Goal: Task Accomplishment & Management: Complete application form

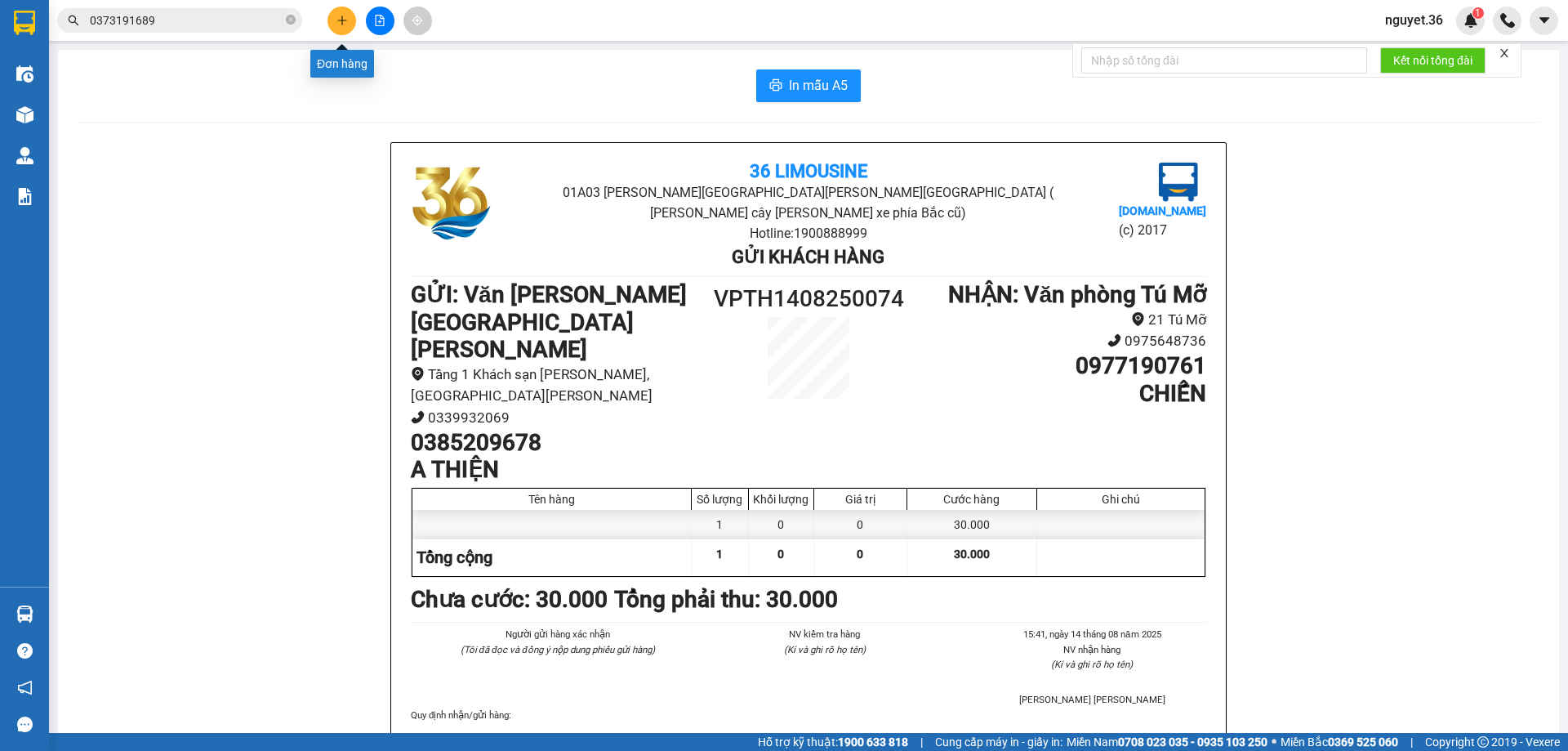
click at [343, 20] on icon "plus" at bounding box center [342, 19] width 9 height 1
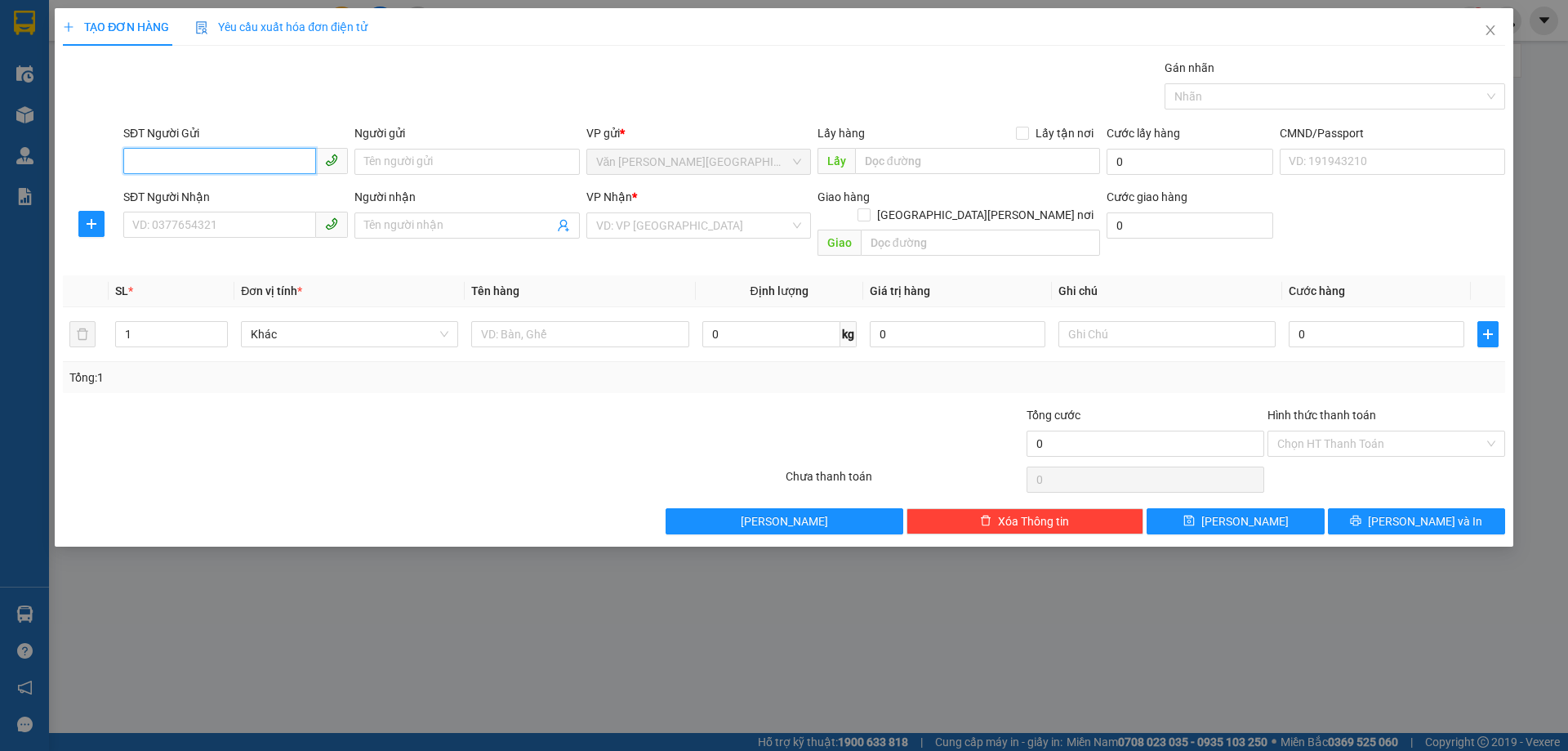
click at [178, 165] on input "SĐT Người Gửi" at bounding box center [220, 161] width 193 height 26
type input "0372820410"
click at [175, 228] on input "SĐT Người Nhận" at bounding box center [220, 224] width 193 height 26
type input "0945002255"
click at [392, 223] on input "Người nhận" at bounding box center [458, 225] width 189 height 18
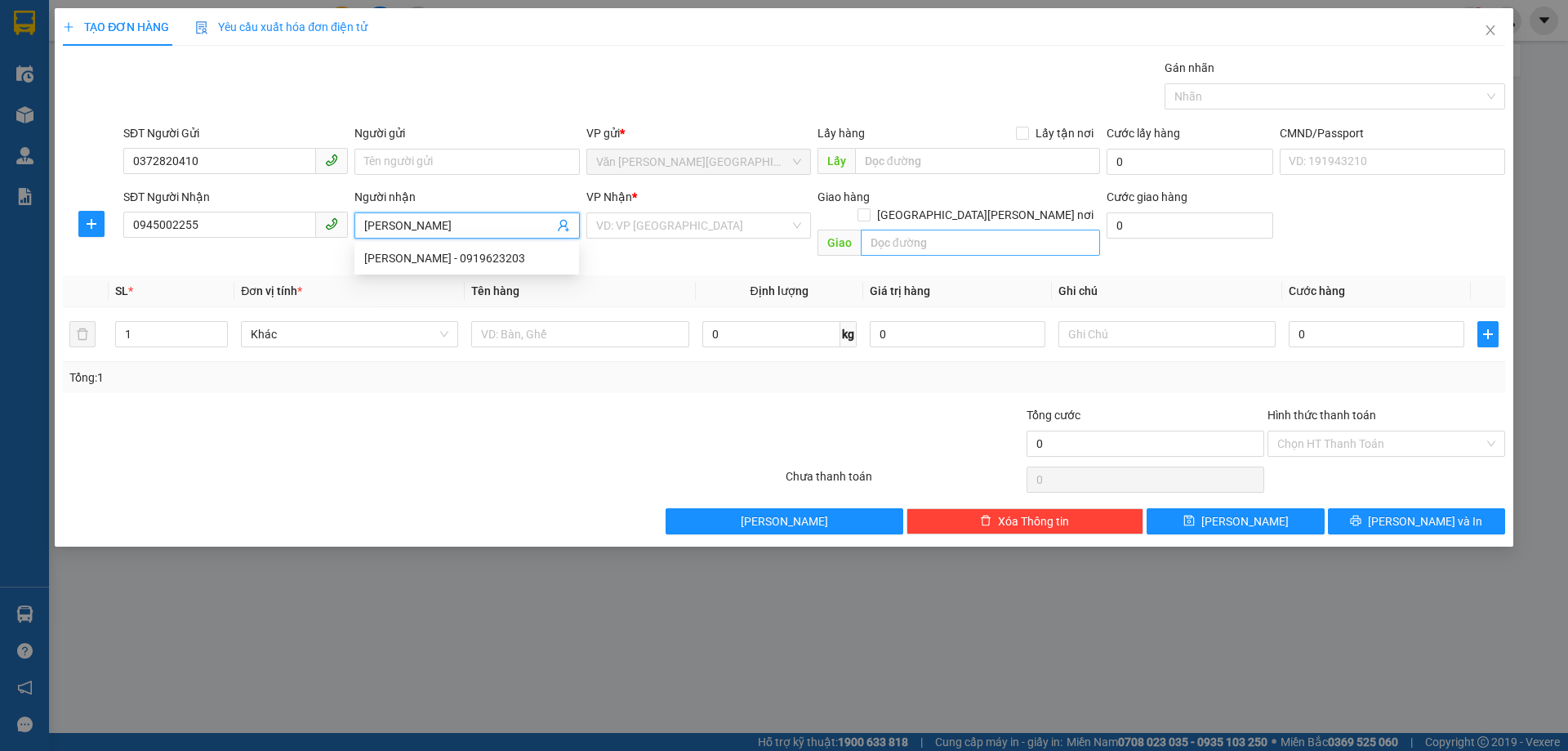
type input "[PERSON_NAME]"
click at [905, 229] on input "text" at bounding box center [980, 242] width 239 height 26
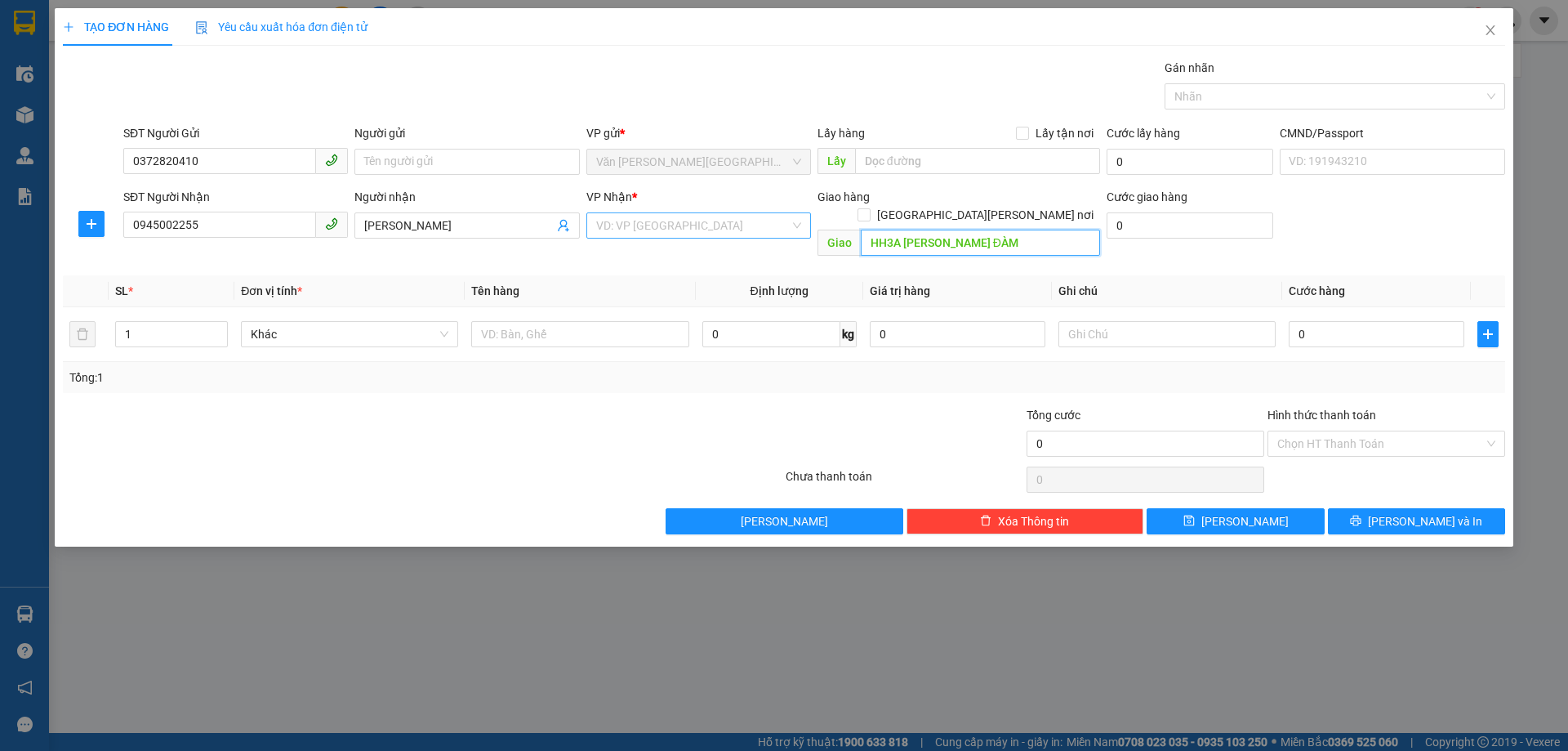
type input "HH3A [PERSON_NAME] ĐÀM"
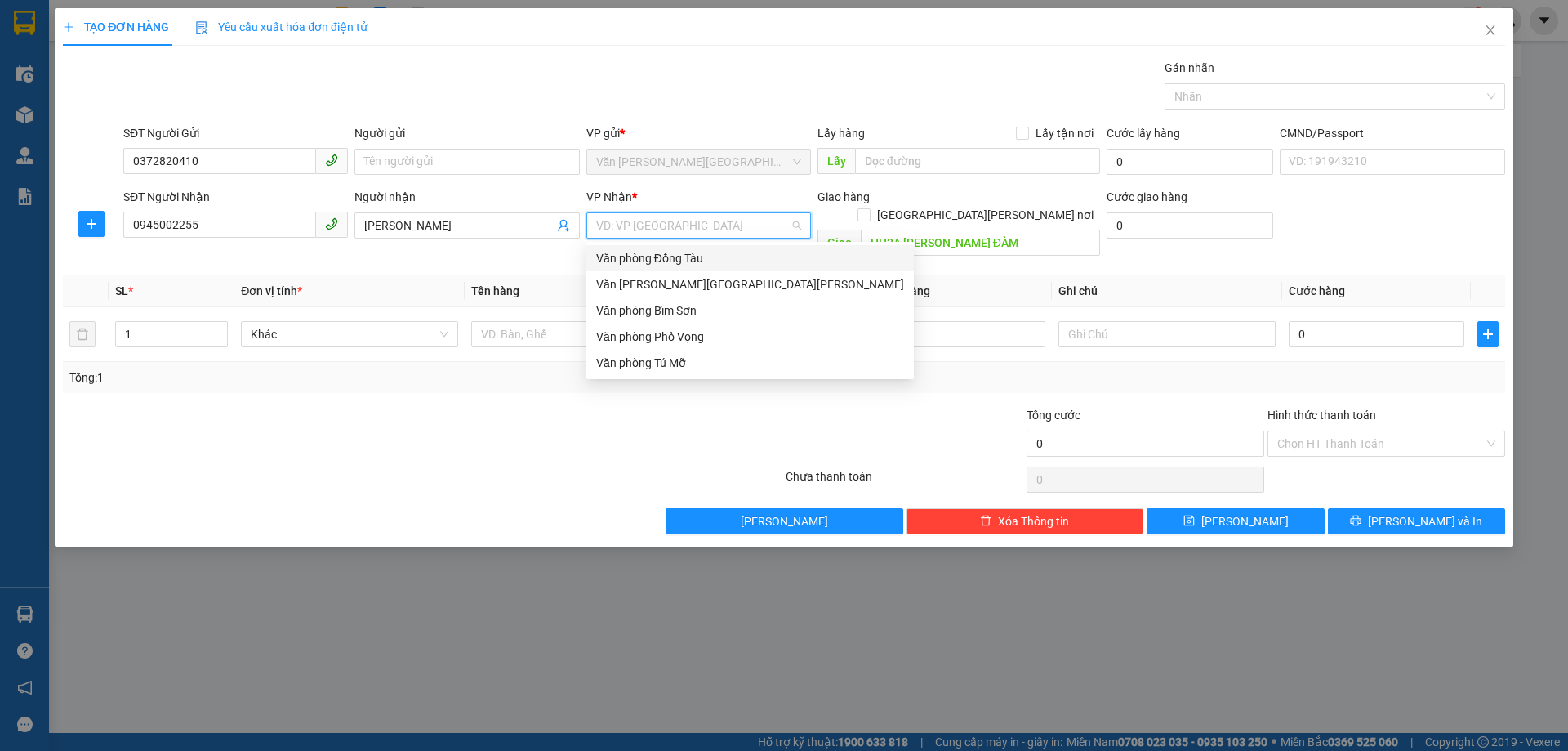
click at [641, 231] on input "search" at bounding box center [693, 225] width 194 height 25
click at [696, 257] on div "Văn phòng Đồng Tàu" at bounding box center [751, 257] width 308 height 18
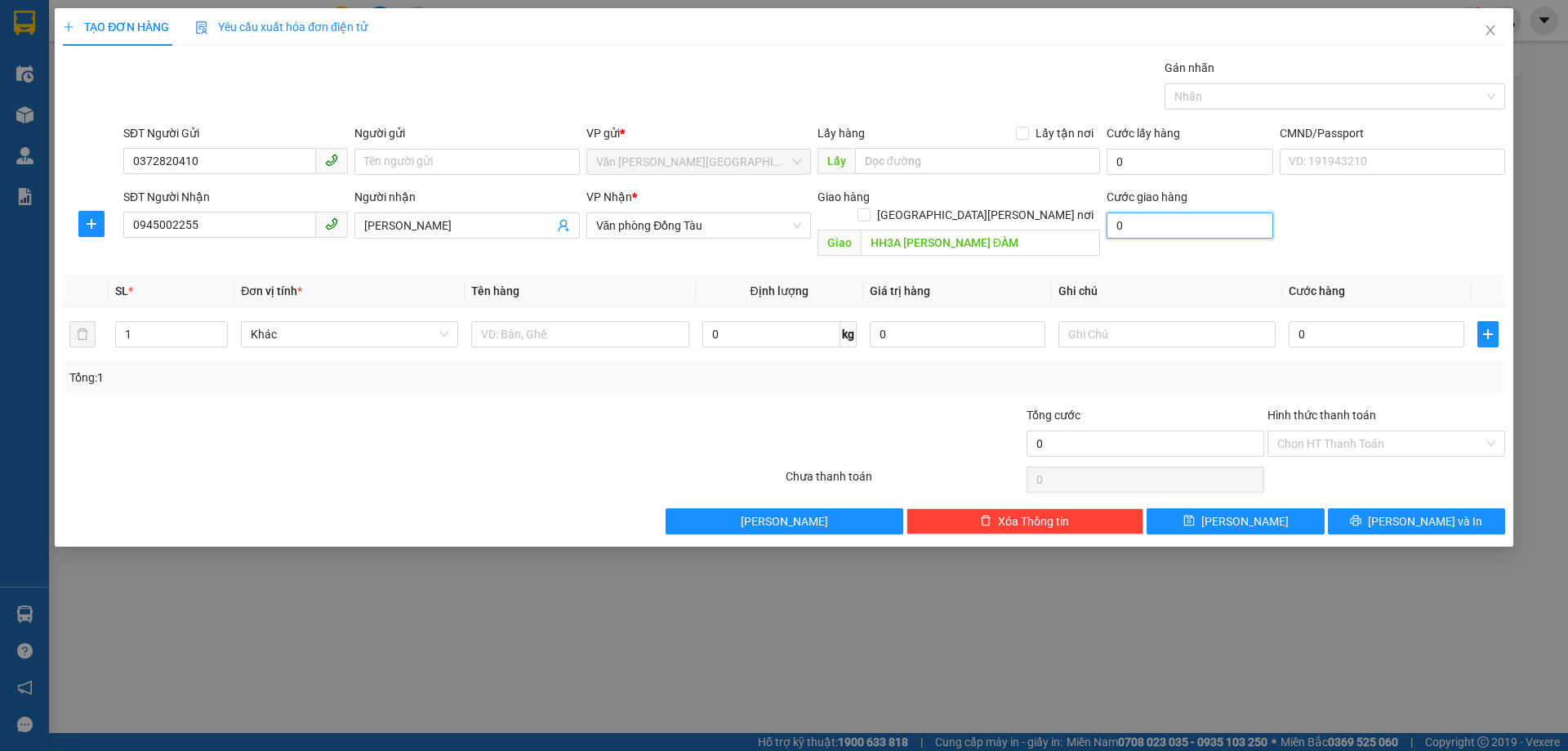
click at [1136, 226] on input "0" at bounding box center [1190, 225] width 167 height 26
type input "4"
type input "40"
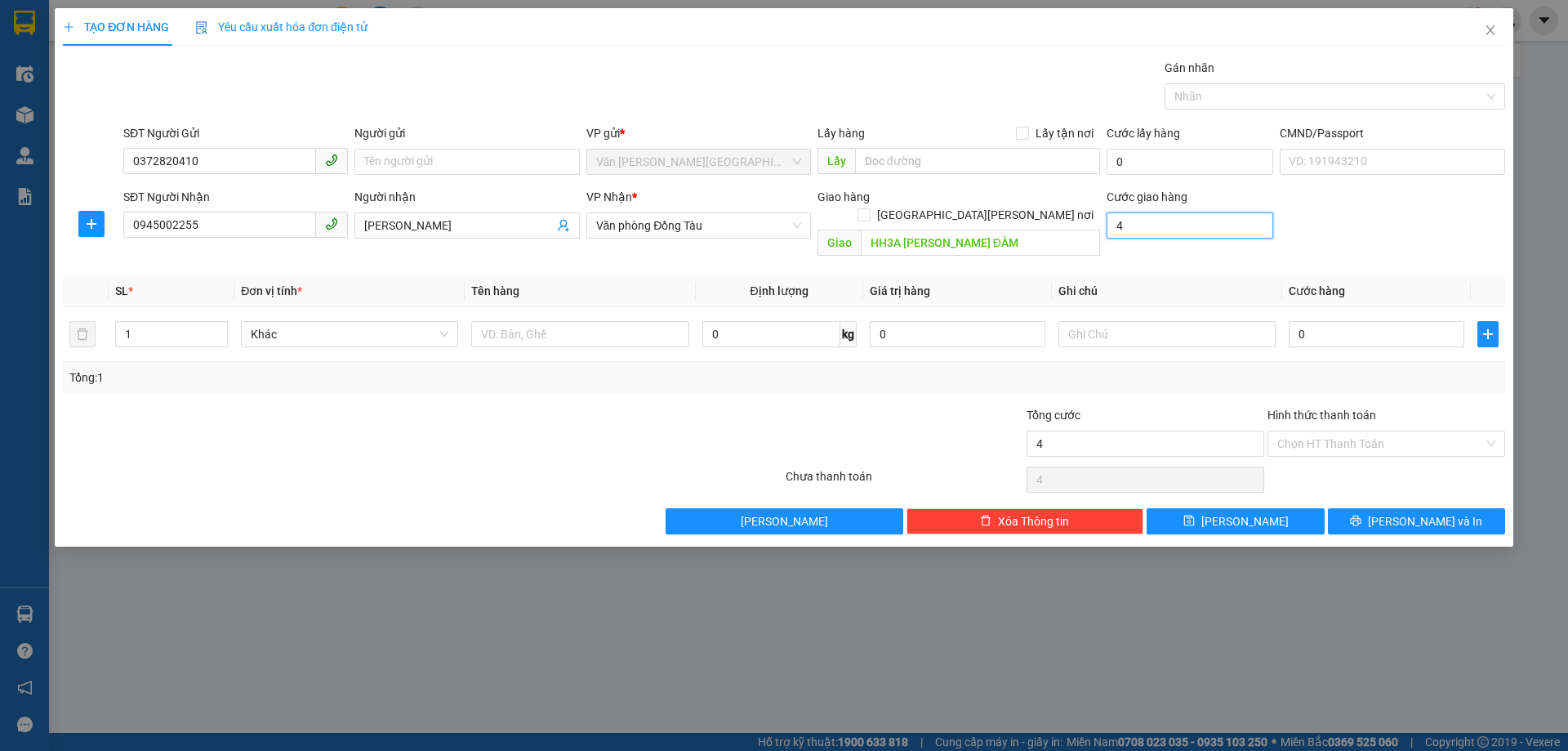
type input "40"
type input "400"
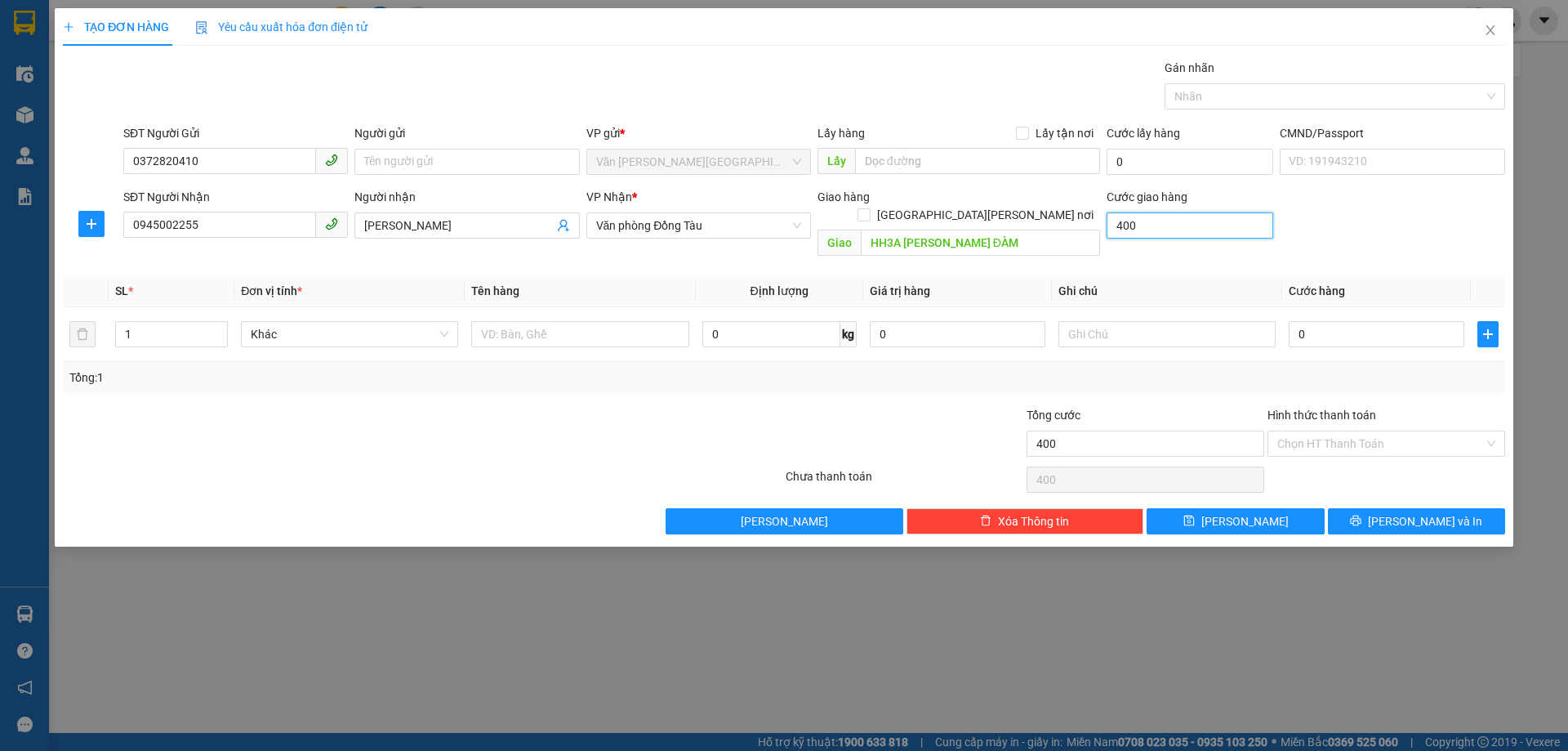
type input "4.000"
type input "40.000"
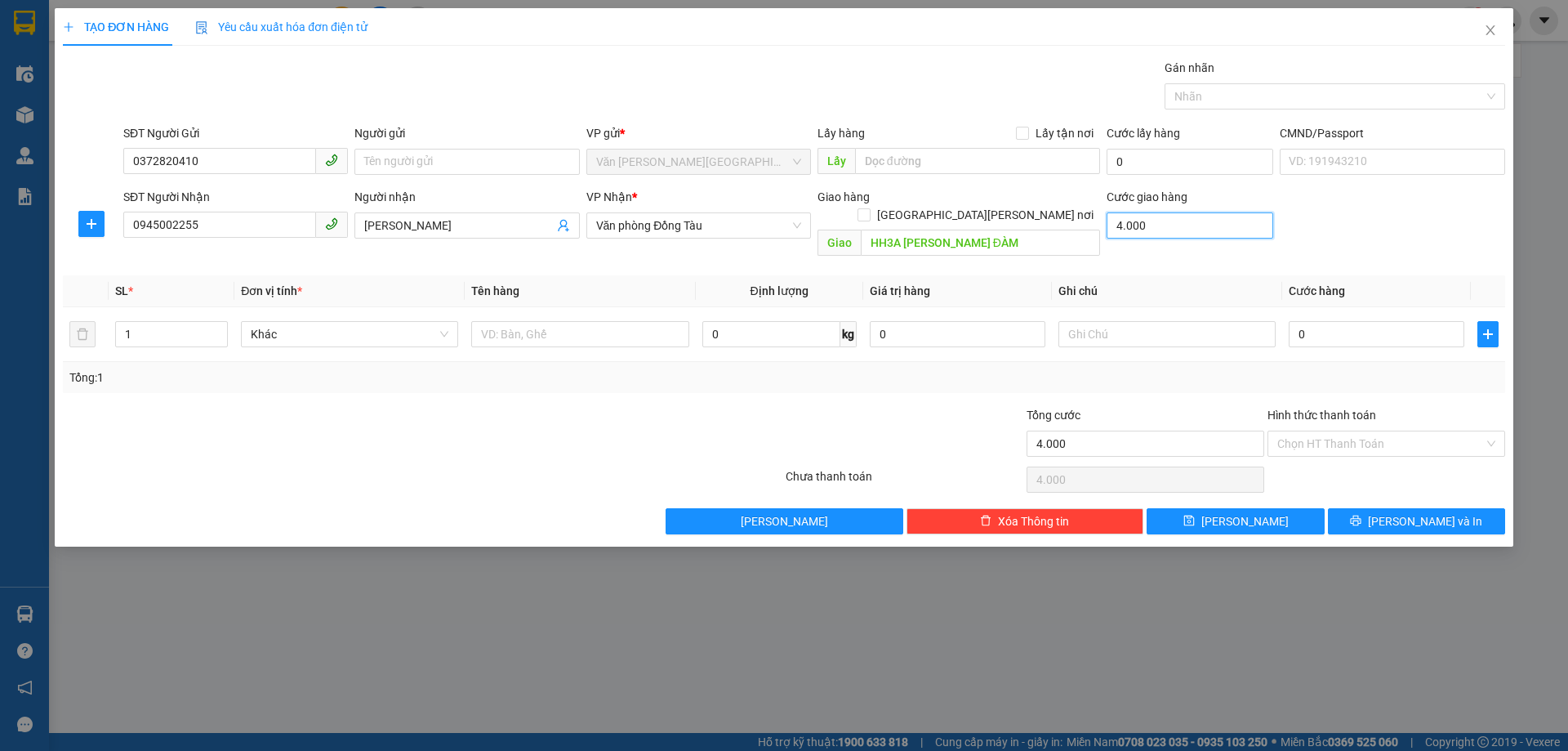
type input "40.000"
click at [1338, 321] on input "0" at bounding box center [1376, 334] width 175 height 26
type input "5"
type input "40.005"
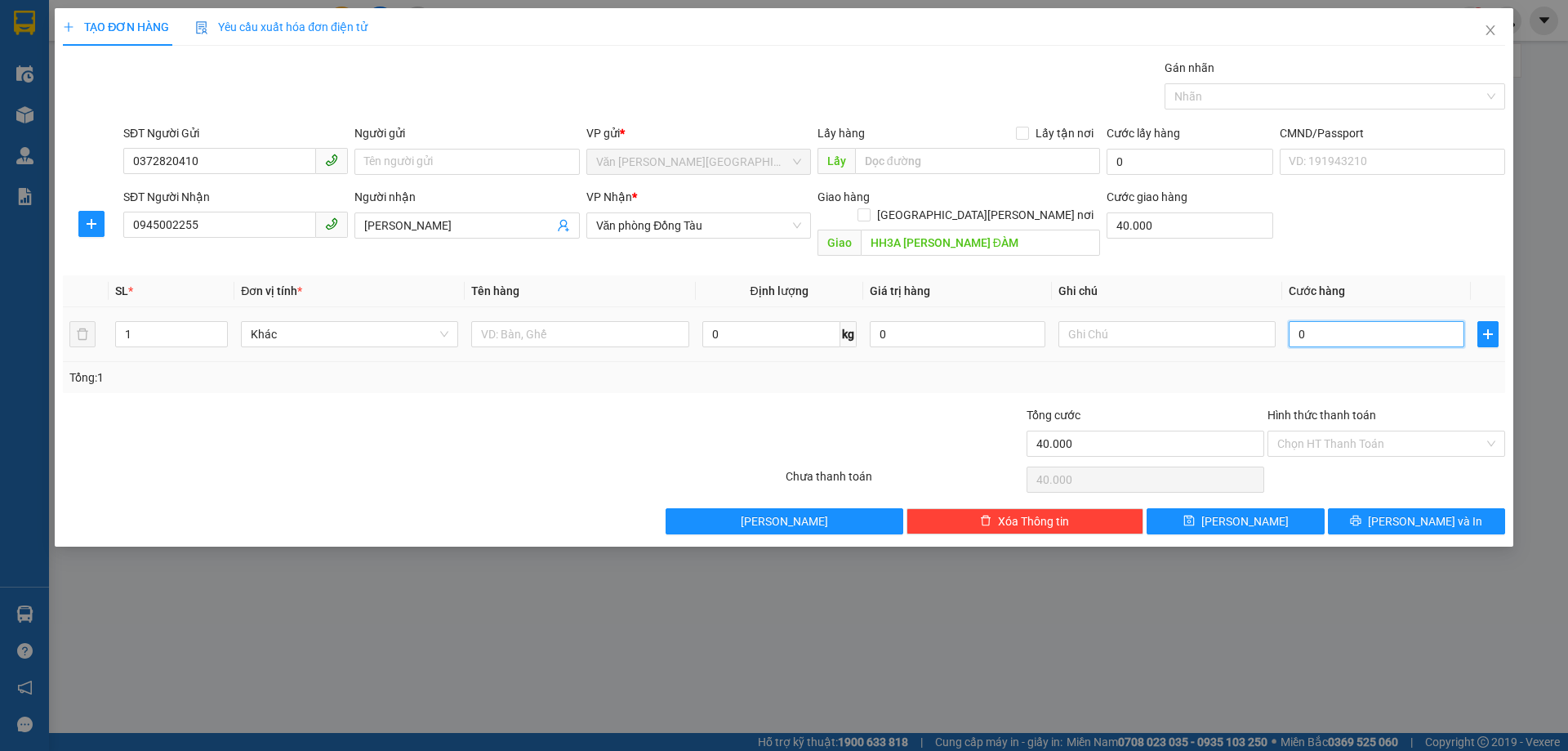
type input "40.005"
type input "50"
type input "40.050"
type input "500"
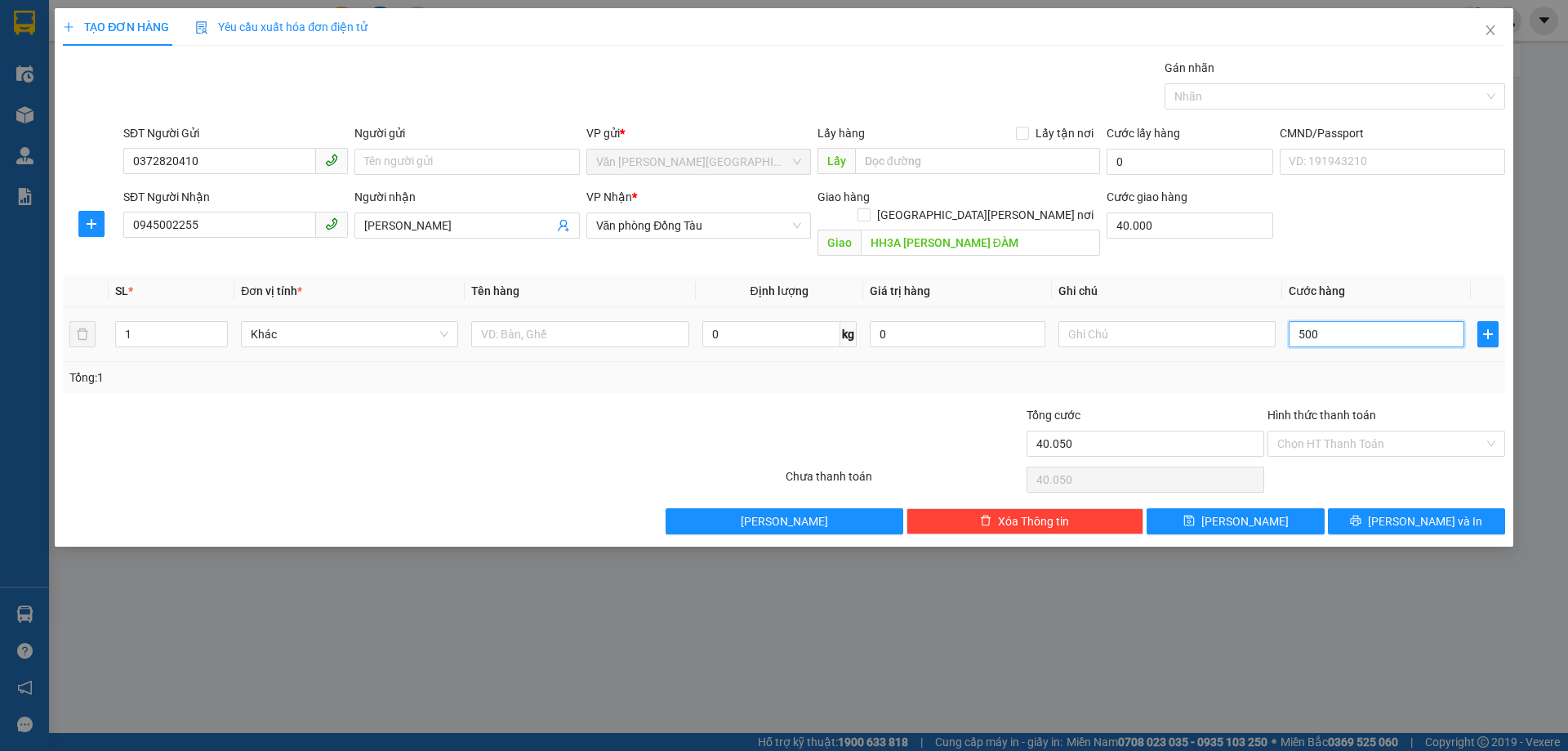
type input "40.500"
type input "5.000"
type input "45.000"
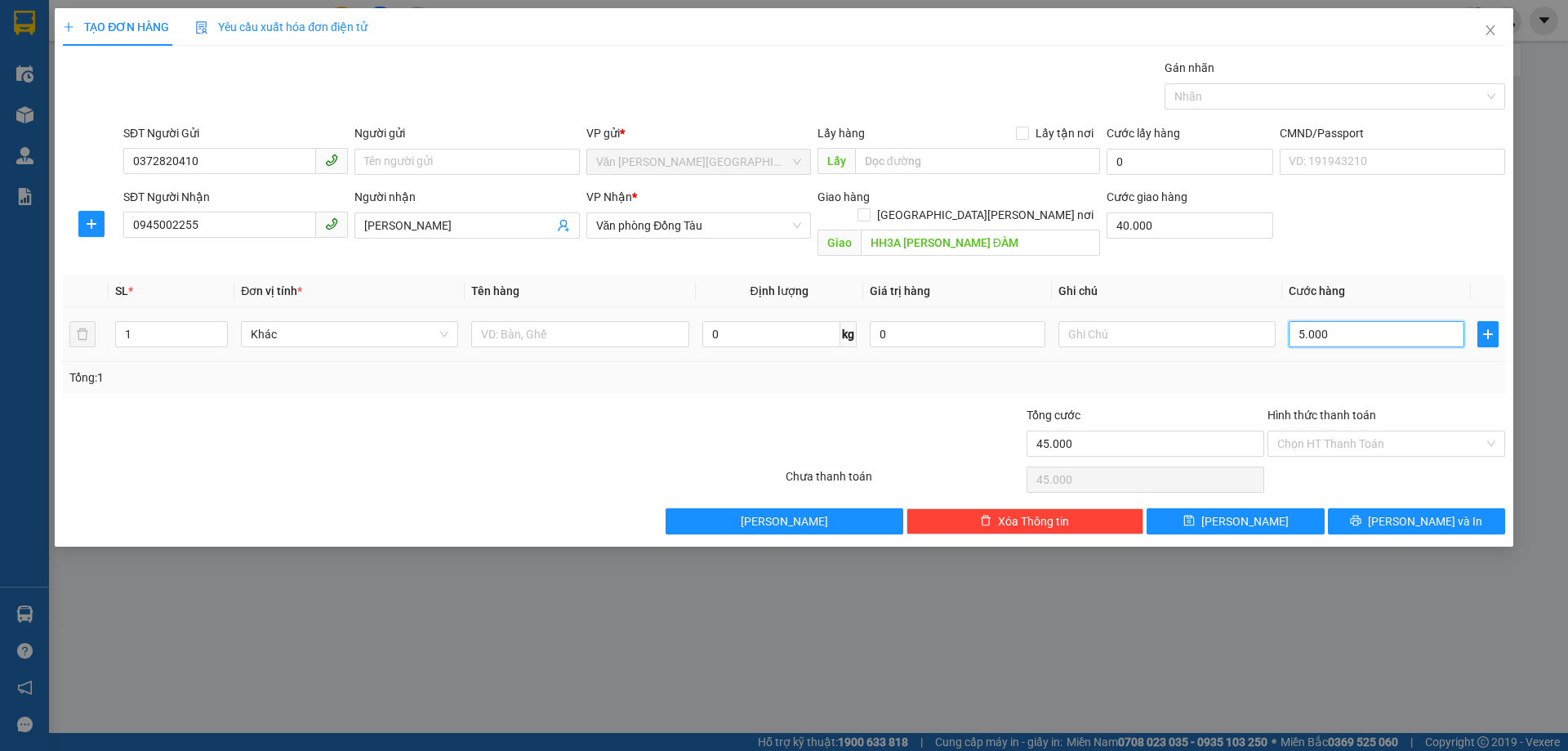
type input "50.000"
type input "90.000"
type input "50.000"
click at [1324, 432] on input "Hình thức thanh toán" at bounding box center [1380, 444] width 206 height 25
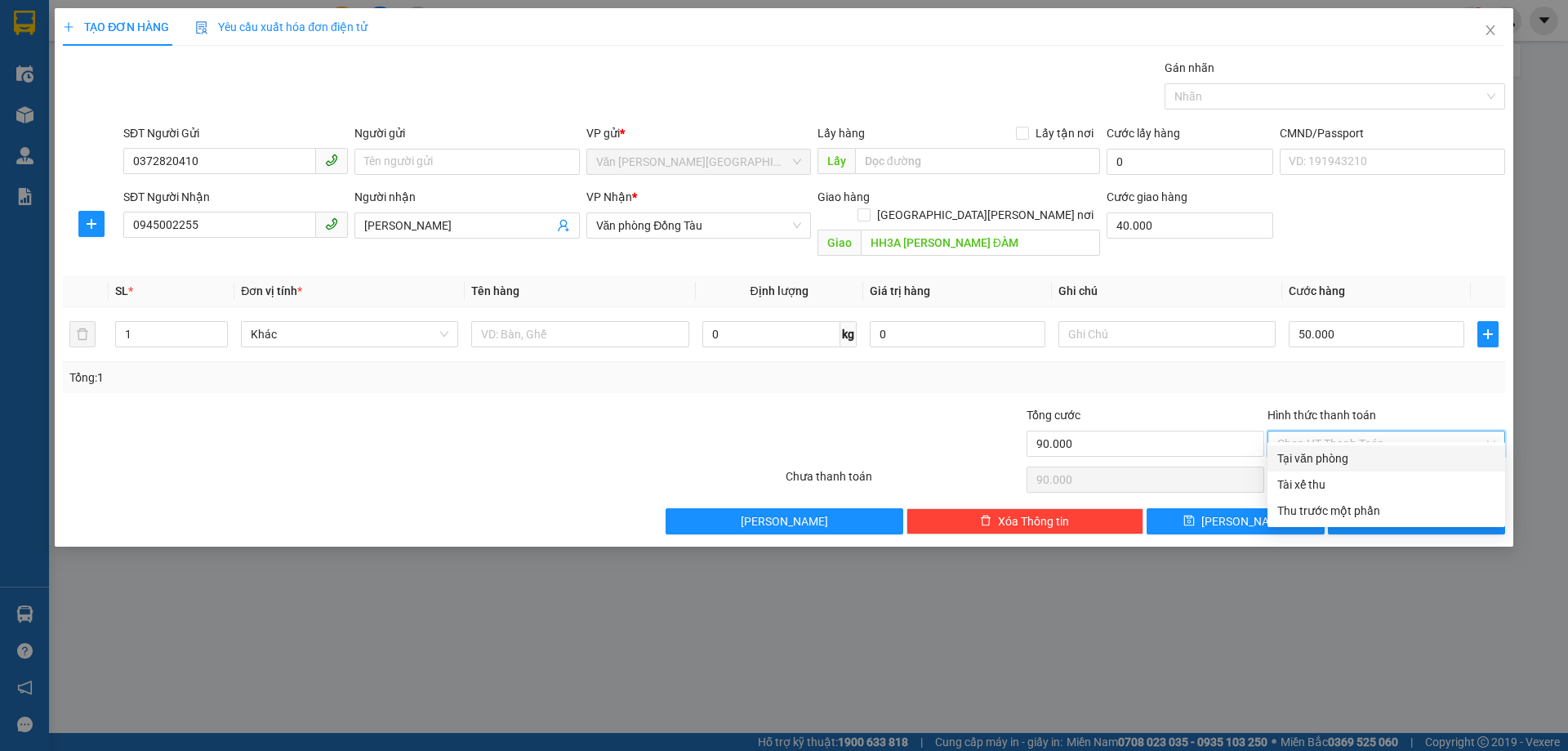
click at [1305, 461] on div "Tại văn phòng" at bounding box center [1386, 458] width 218 height 18
type input "0"
click at [1382, 508] on button "[PERSON_NAME] và In" at bounding box center [1416, 521] width 177 height 26
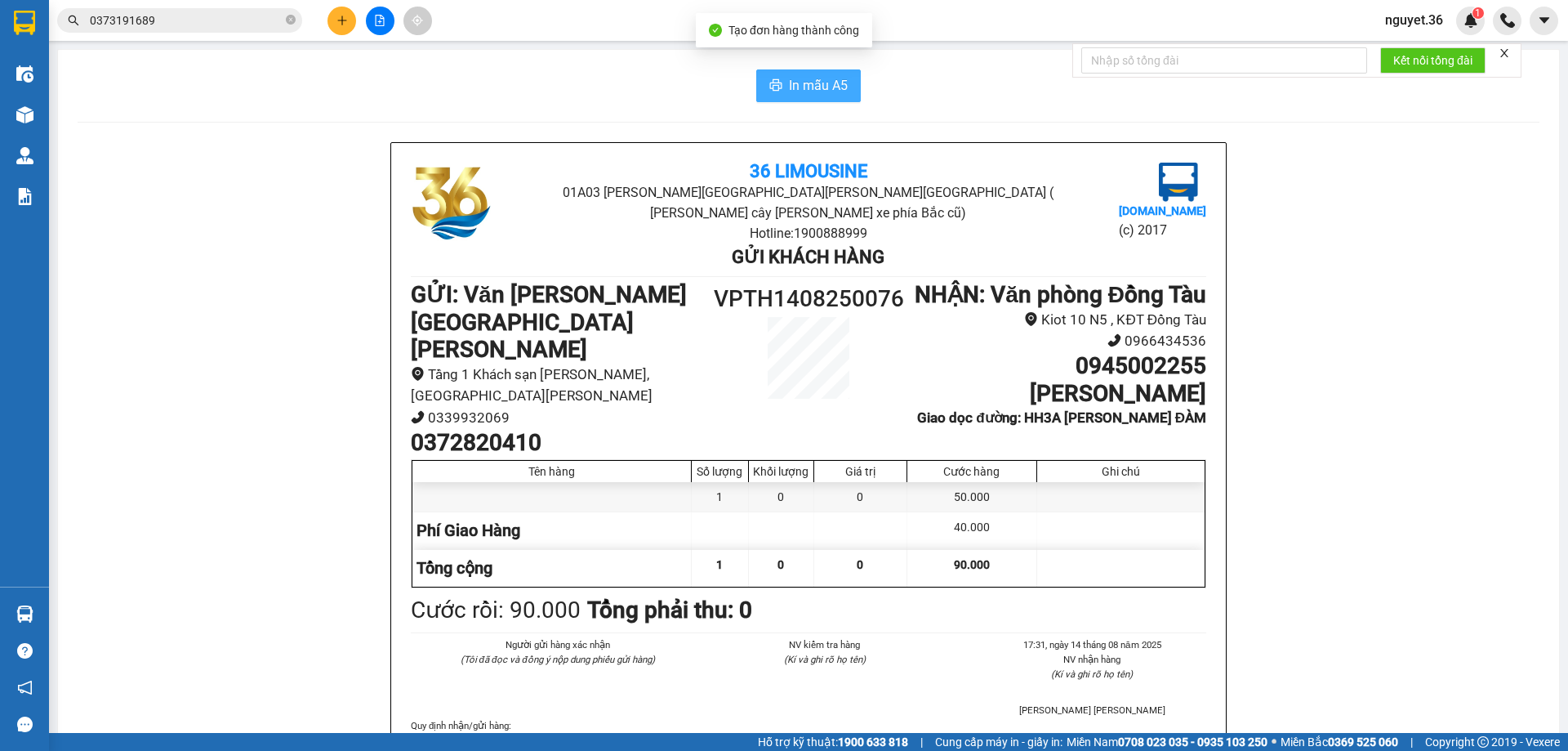
click at [780, 85] on button "In mẫu A5" at bounding box center [809, 86] width 105 height 33
click at [263, 18] on input "0373191689" at bounding box center [186, 20] width 193 height 18
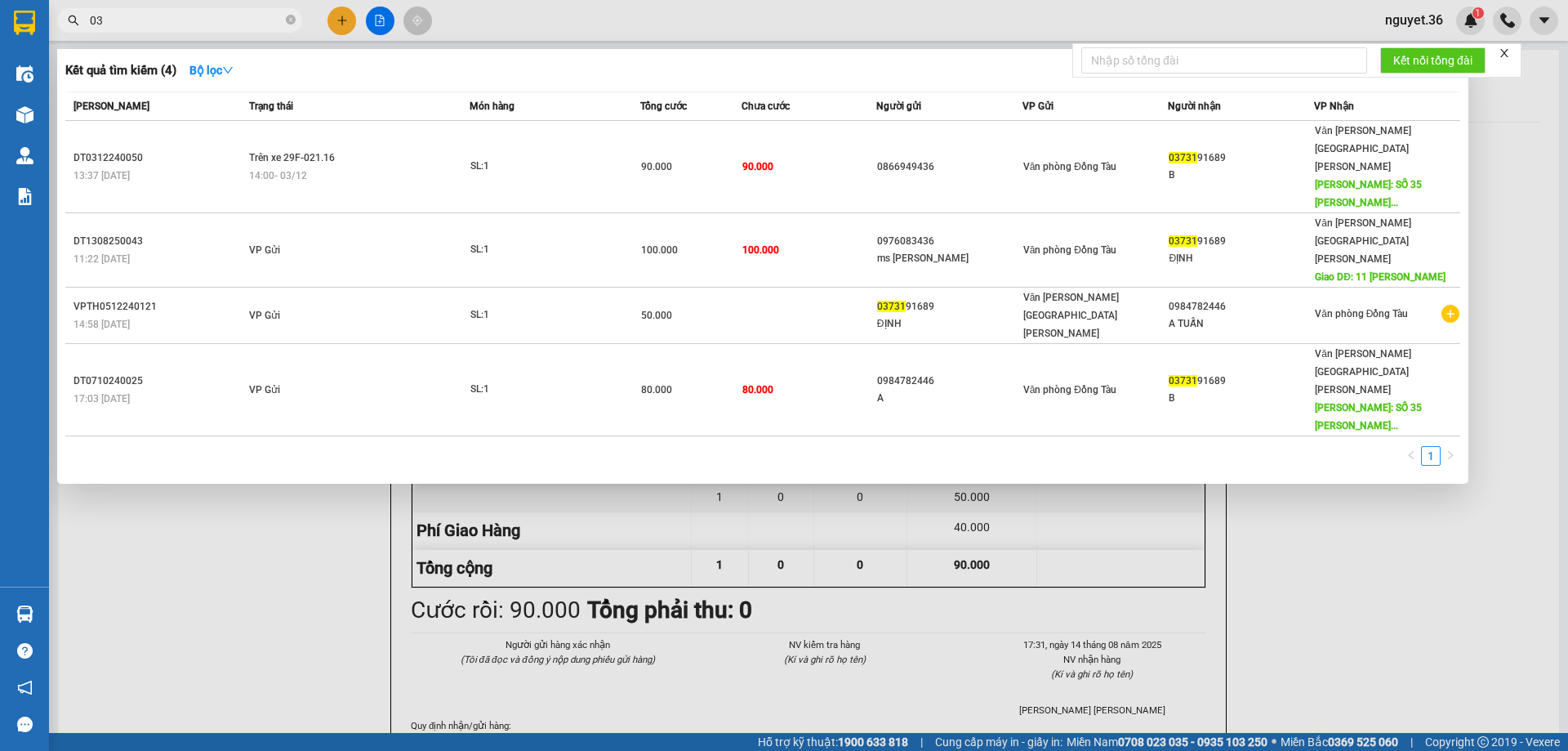
type input "0"
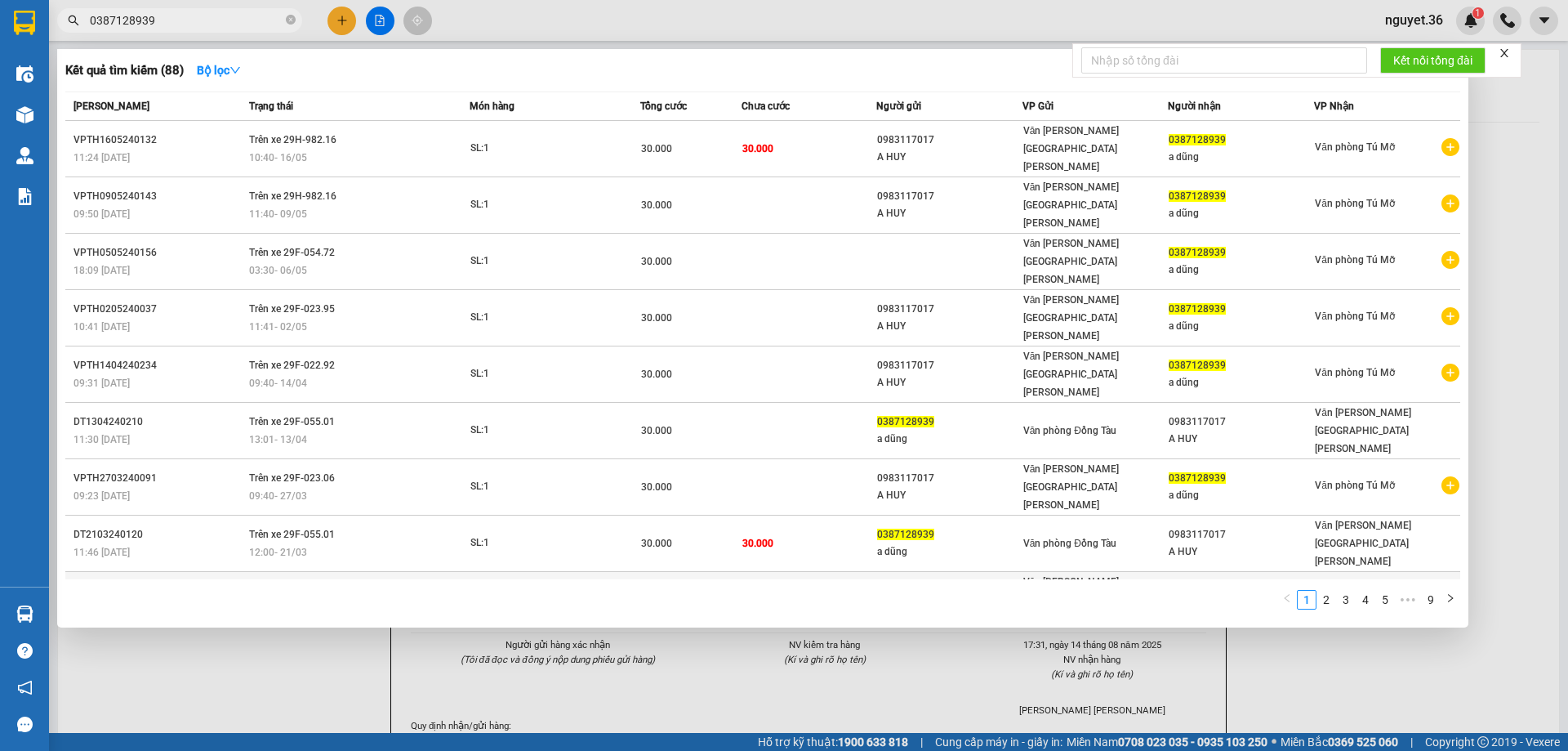
type input "0387128939"
click at [173, 599] on div "12:51 [DATE]" at bounding box center [159, 608] width 171 height 18
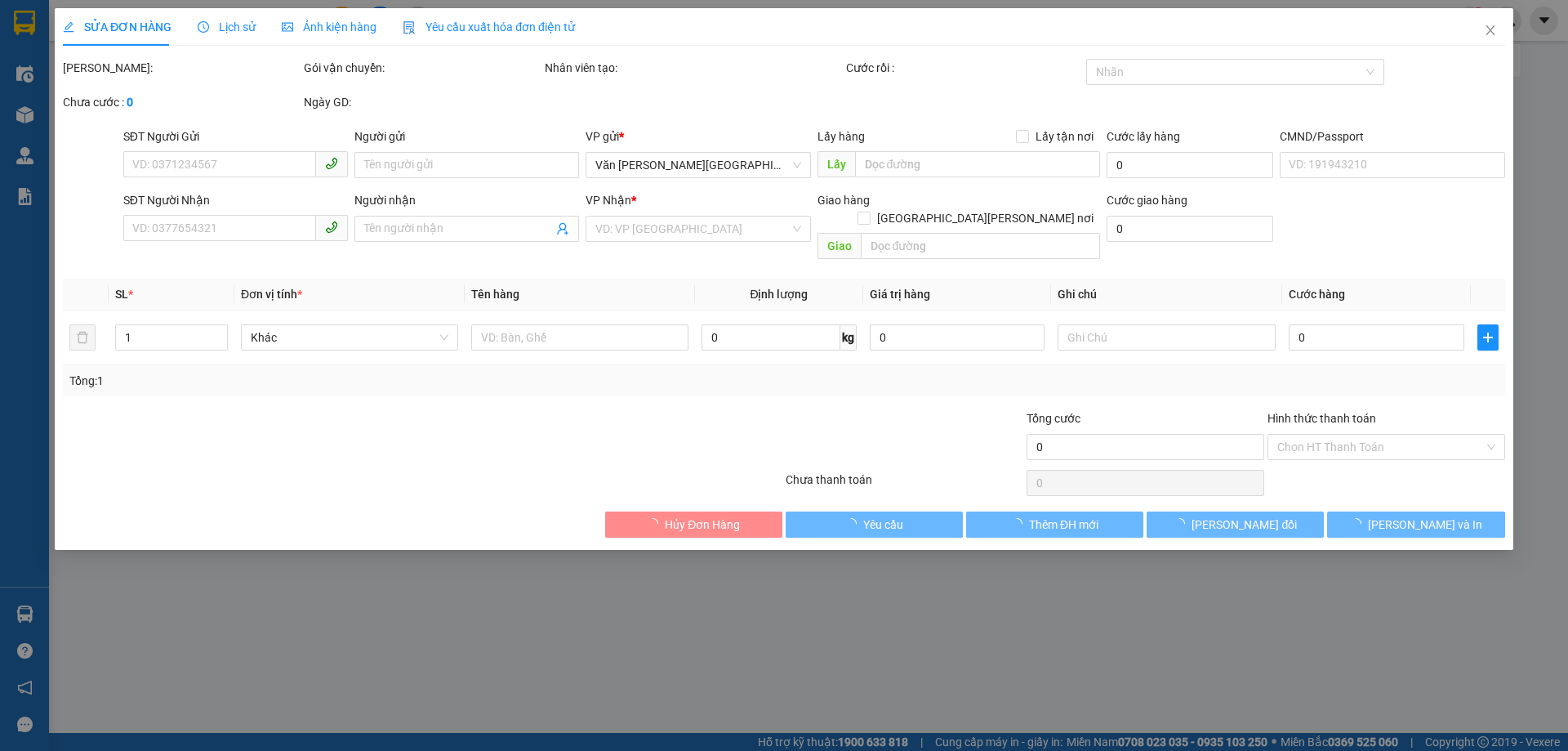
type input "0983117017"
type input "a huy"
type input "0387128939"
type input "a dũng"
type input "30.000"
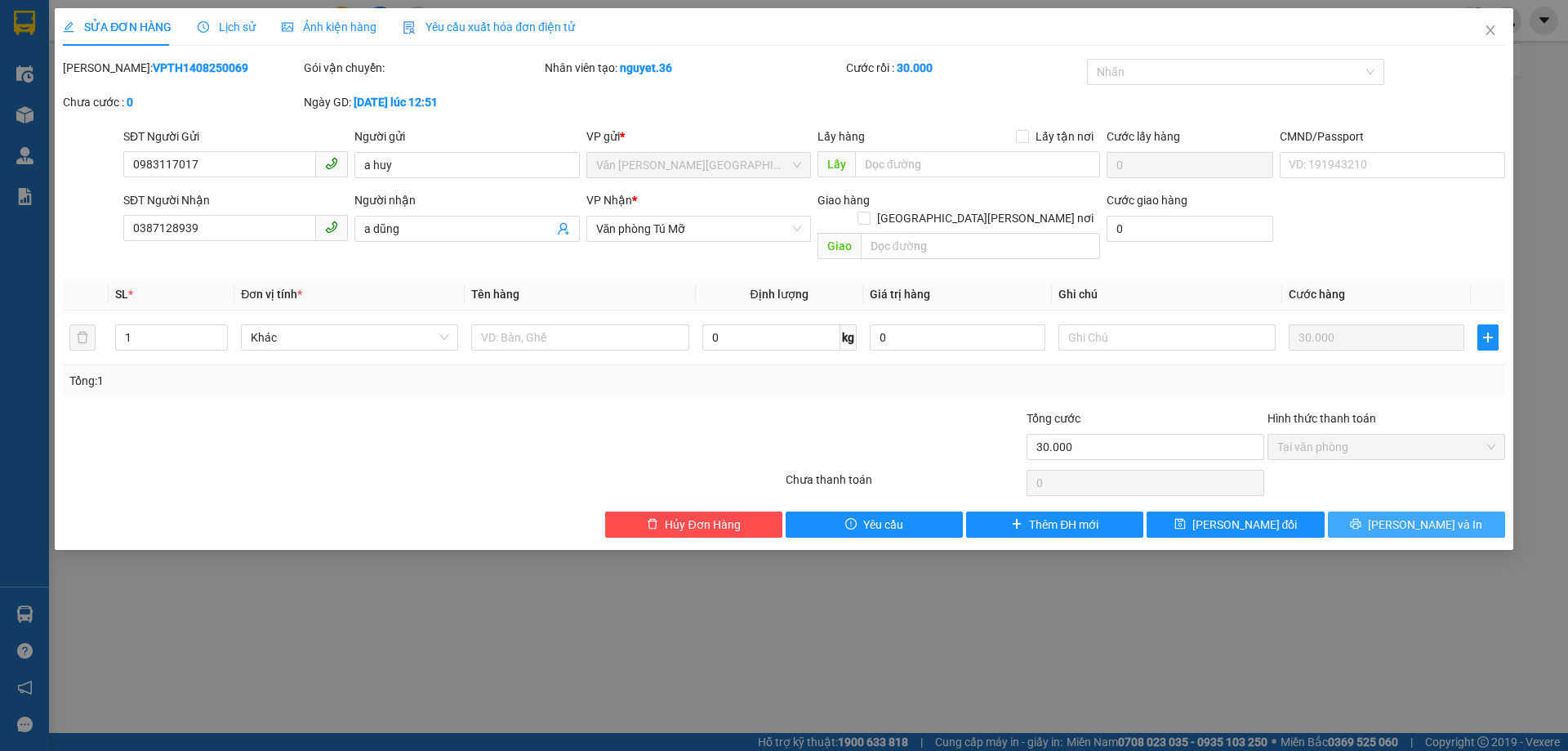
click at [1416, 516] on span "[PERSON_NAME] và In" at bounding box center [1425, 524] width 114 height 18
